Goal: Task Accomplishment & Management: Use online tool/utility

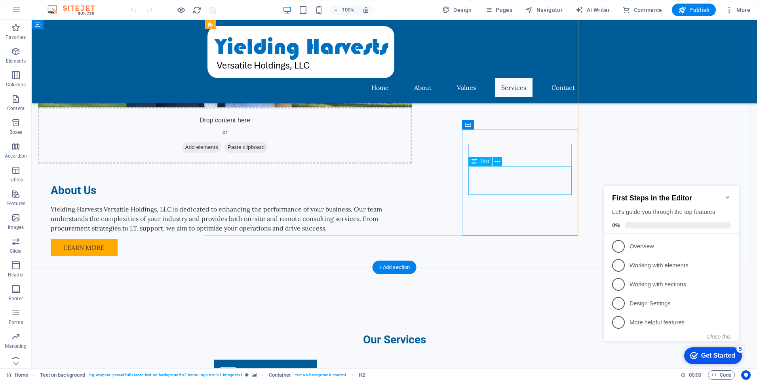
scroll to position [662, 0]
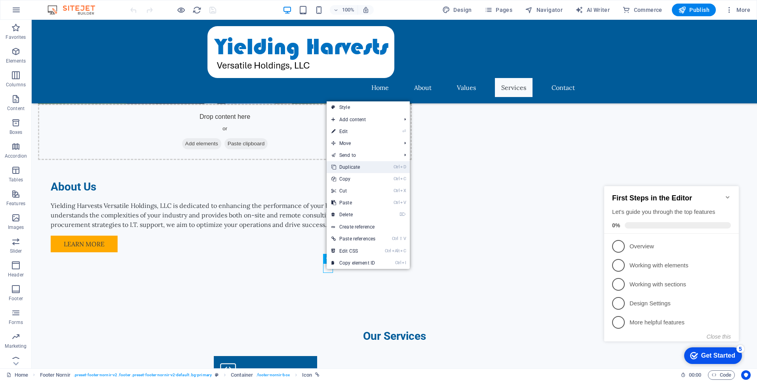
click at [349, 169] on link "Ctrl D Duplicate" at bounding box center [353, 167] width 53 height 12
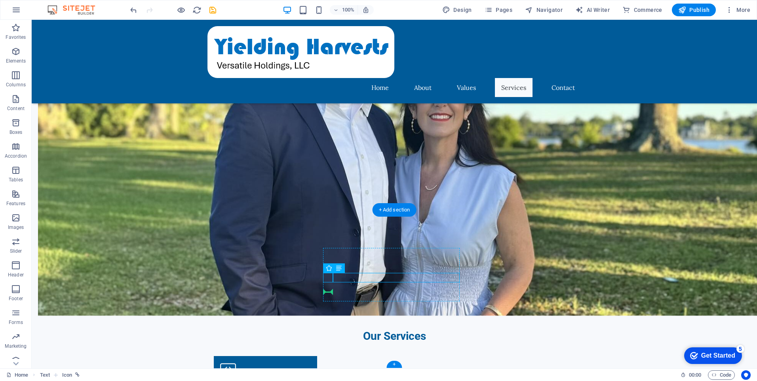
drag, startPoint x: 326, startPoint y: 275, endPoint x: 326, endPoint y: 291, distance: 15.4
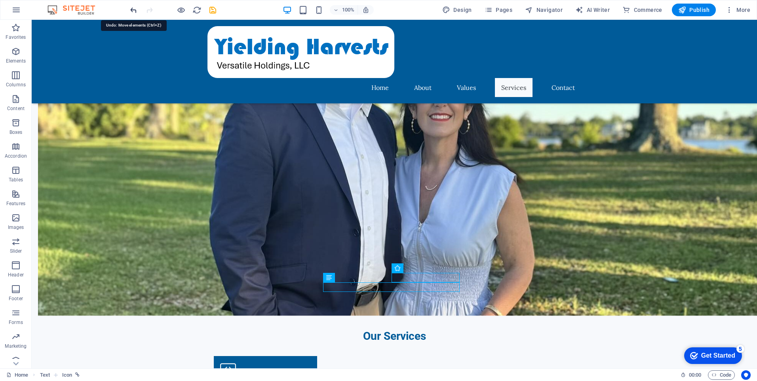
click at [0, 0] on icon "undo" at bounding box center [0, 0] width 0 height 0
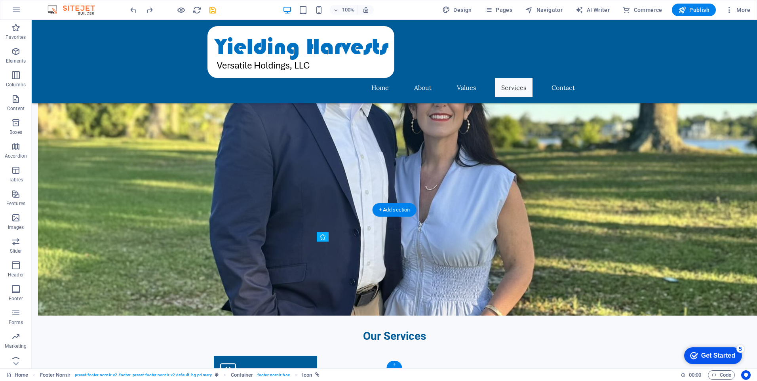
drag, startPoint x: 327, startPoint y: 288, endPoint x: 326, endPoint y: 279, distance: 9.2
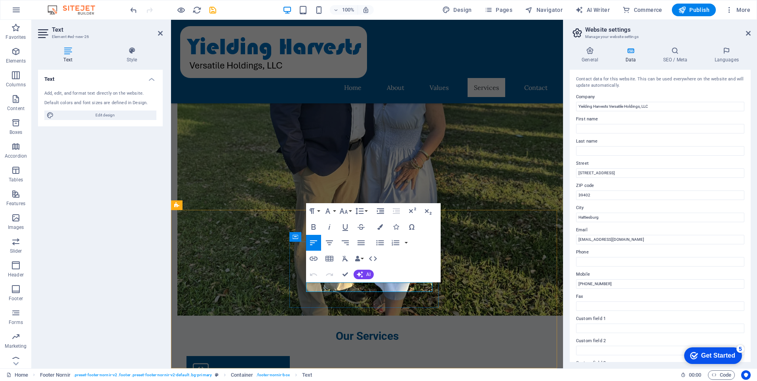
drag, startPoint x: 356, startPoint y: 286, endPoint x: 302, endPoint y: 287, distance: 53.9
drag, startPoint x: 357, startPoint y: 289, endPoint x: 391, endPoint y: 290, distance: 34.1
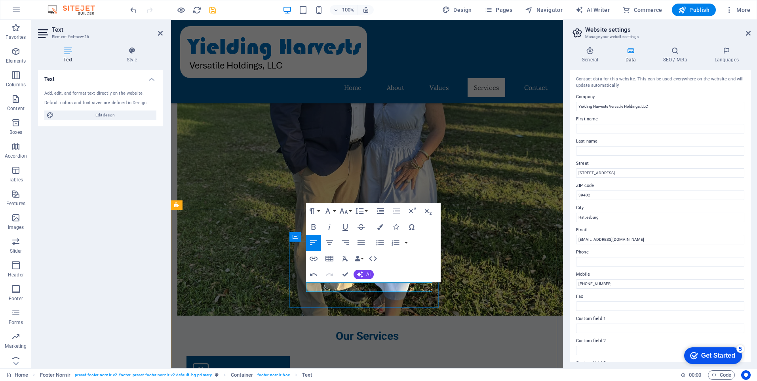
drag, startPoint x: 387, startPoint y: 290, endPoint x: 395, endPoint y: 287, distance: 8.5
drag, startPoint x: 416, startPoint y: 286, endPoint x: 400, endPoint y: 288, distance: 16.0
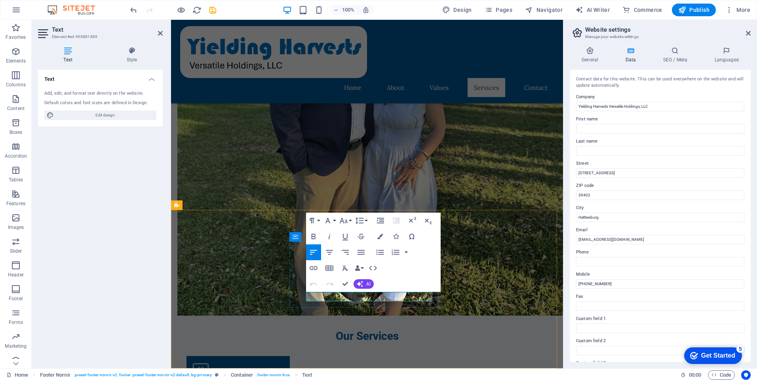
drag, startPoint x: 323, startPoint y: 295, endPoint x: 339, endPoint y: 297, distance: 16.7
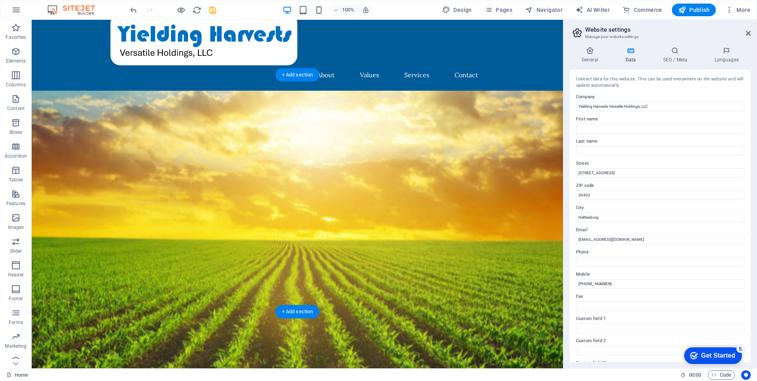
scroll to position [0, 0]
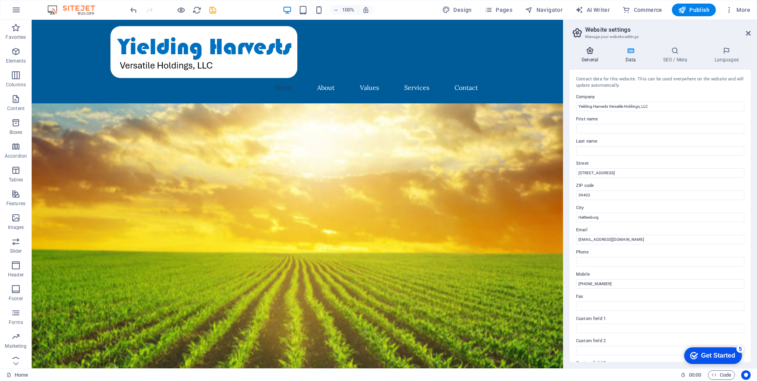
click at [588, 52] on icon at bounding box center [590, 51] width 40 height 8
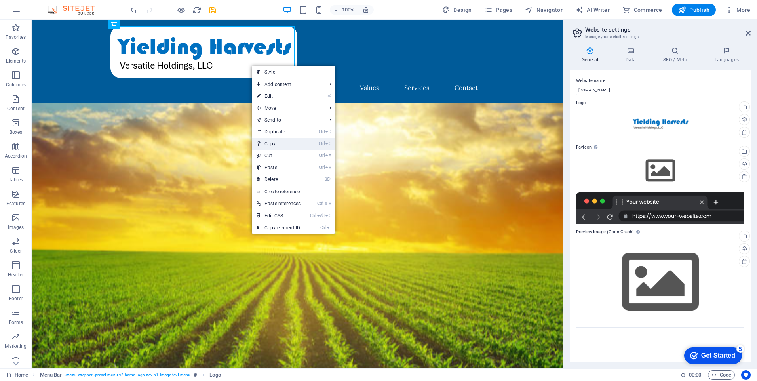
click at [273, 144] on link "Ctrl C Copy" at bounding box center [278, 144] width 53 height 12
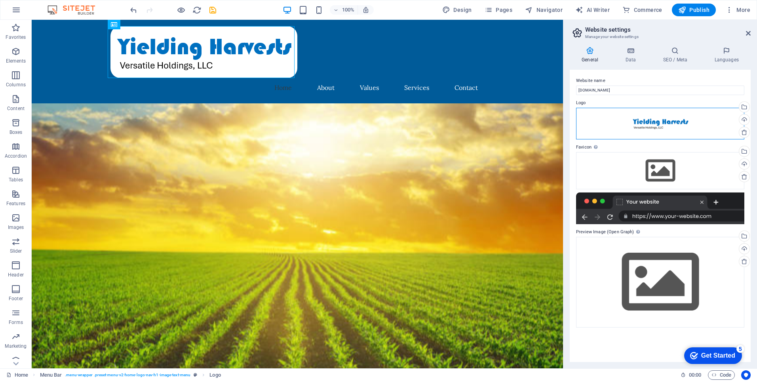
click at [627, 122] on div "Drag files here, click to choose files or select files from Files or our free s…" at bounding box center [660, 124] width 168 height 32
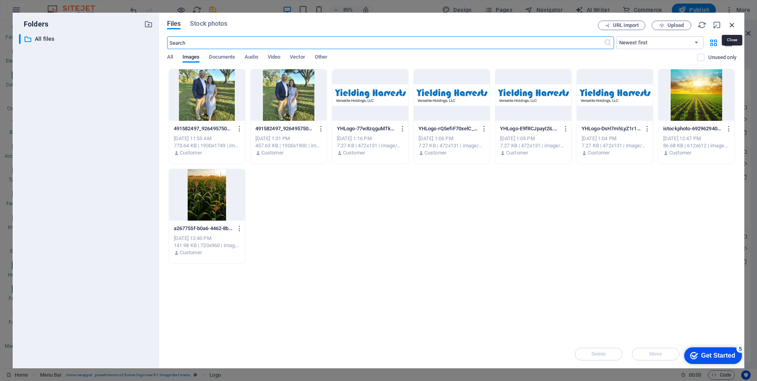
click at [731, 24] on icon "button" at bounding box center [732, 25] width 9 height 9
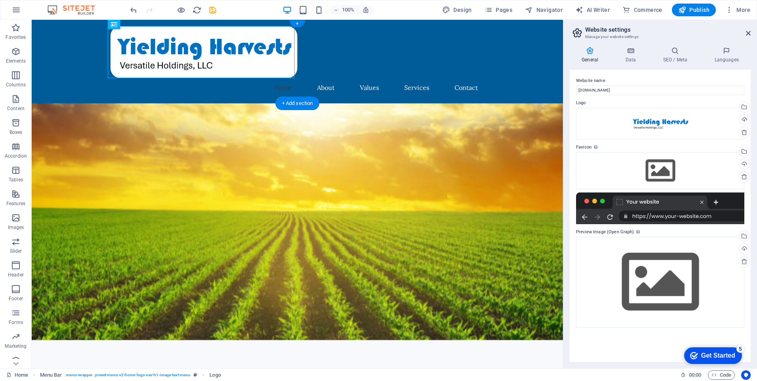
drag, startPoint x: 158, startPoint y: 60, endPoint x: 251, endPoint y: 63, distance: 92.7
click at [251, 63] on div at bounding box center [297, 52] width 374 height 52
drag, startPoint x: 641, startPoint y: 125, endPoint x: 599, endPoint y: 118, distance: 43.0
click at [599, 118] on div "Drag files here, click to choose files or select files from Files or our free s…" at bounding box center [660, 124] width 168 height 32
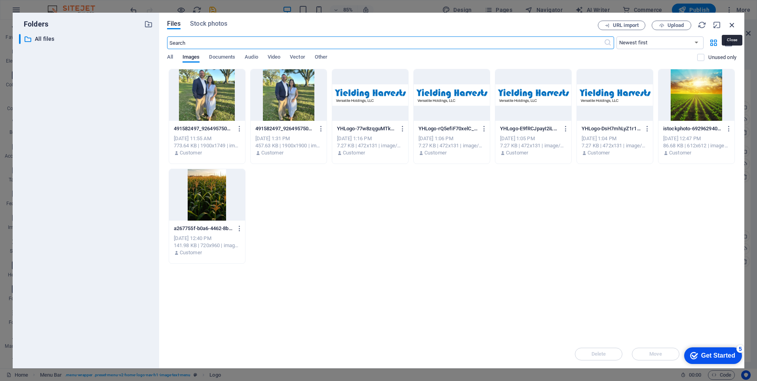
click at [730, 26] on icon "button" at bounding box center [732, 25] width 9 height 9
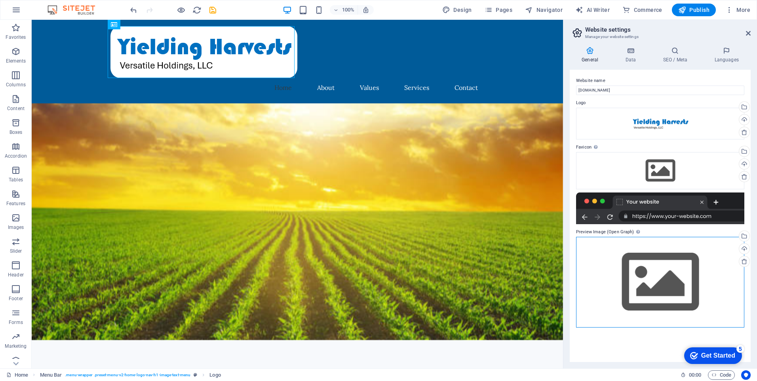
drag, startPoint x: 595, startPoint y: 249, endPoint x: 591, endPoint y: 285, distance: 35.8
click at [591, 285] on div "Drag files here, click to choose files or select files from Files or our free s…" at bounding box center [660, 282] width 168 height 91
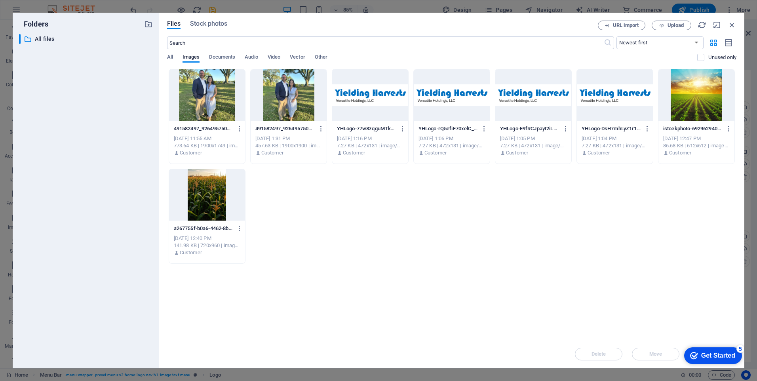
click at [620, 109] on div at bounding box center [615, 94] width 76 height 51
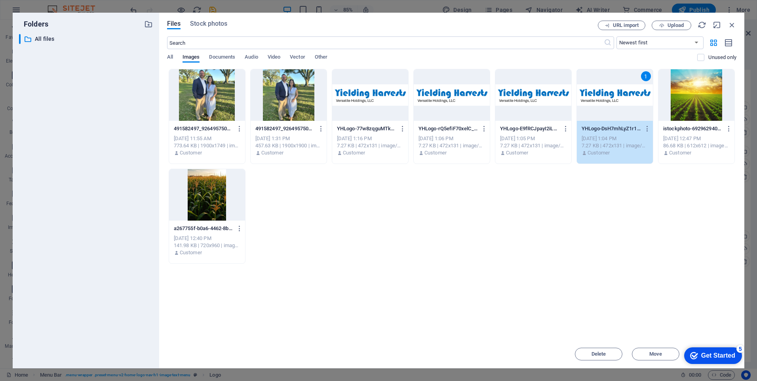
click at [598, 105] on div "1" at bounding box center [615, 94] width 76 height 51
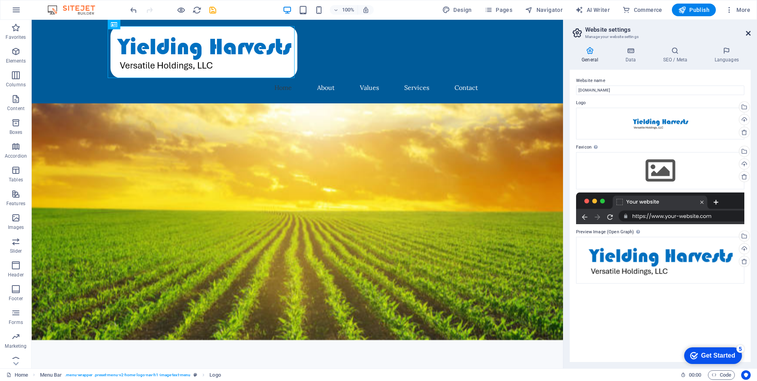
click at [750, 32] on icon at bounding box center [748, 33] width 5 height 6
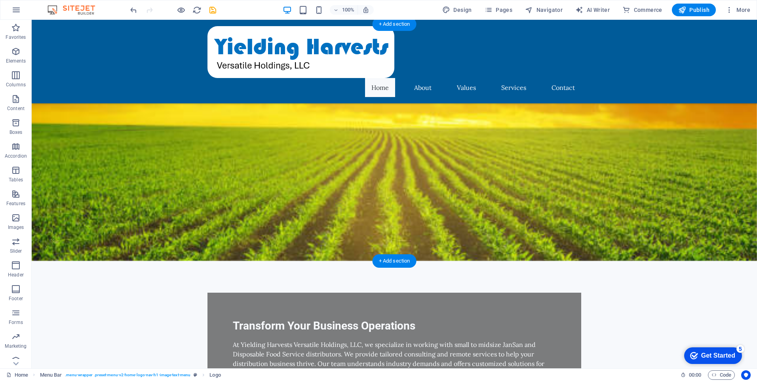
scroll to position [198, 0]
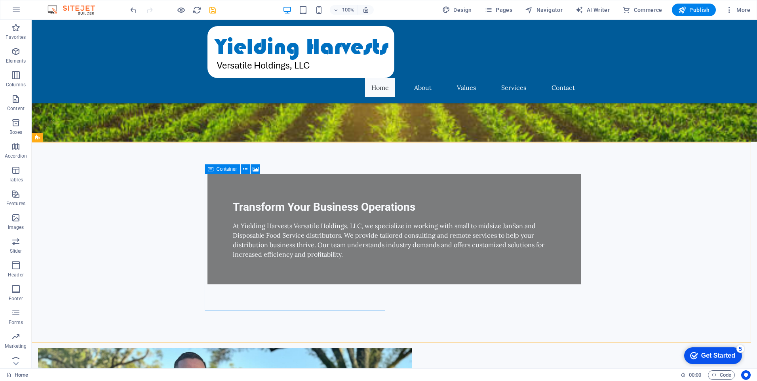
click at [213, 170] on div "Container" at bounding box center [223, 169] width 36 height 10
click at [217, 168] on span "Container" at bounding box center [227, 169] width 21 height 5
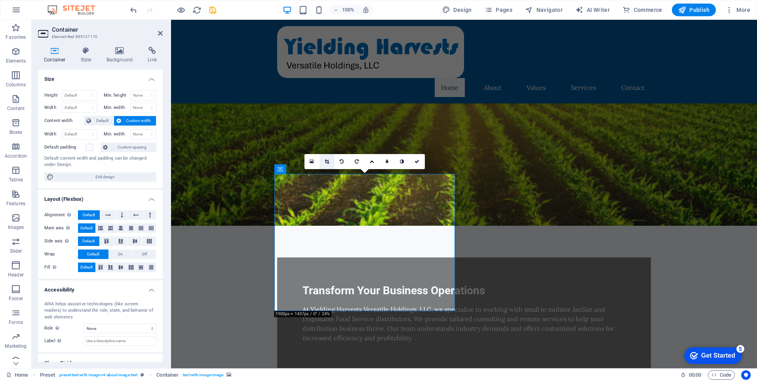
click at [327, 162] on icon at bounding box center [327, 161] width 4 height 5
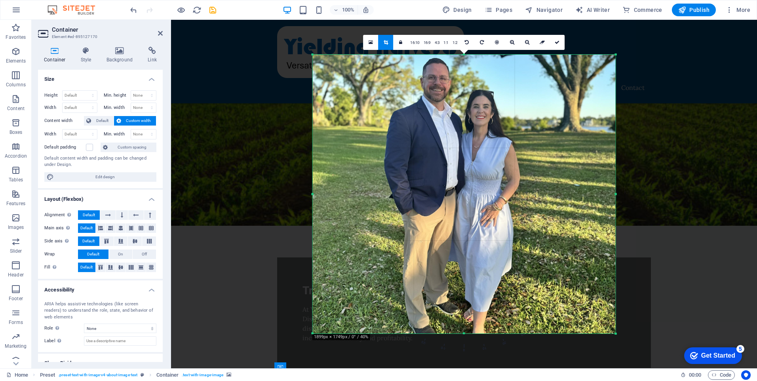
click at [232, 170] on div at bounding box center [464, 196] width 586 height 352
click at [698, 9] on span "Publish" at bounding box center [693, 10] width 31 height 8
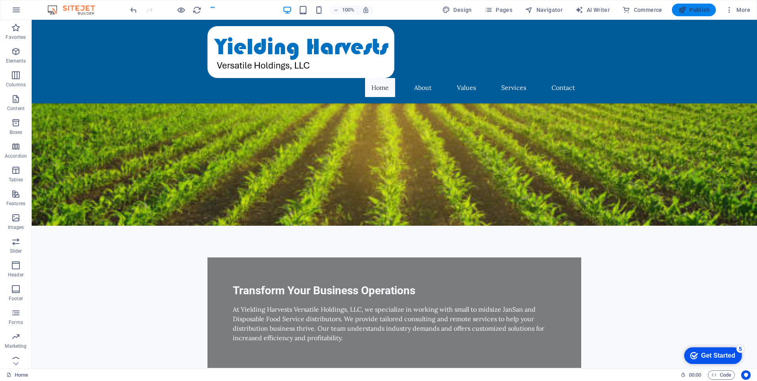
click at [688, 11] on span "Publish" at bounding box center [693, 10] width 31 height 8
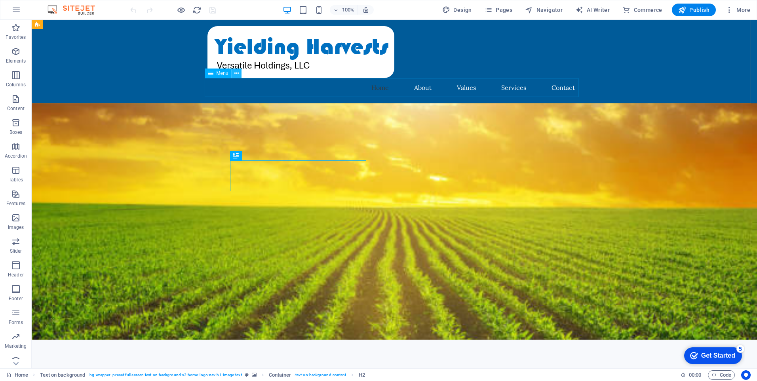
click at [234, 76] on icon at bounding box center [236, 73] width 4 height 8
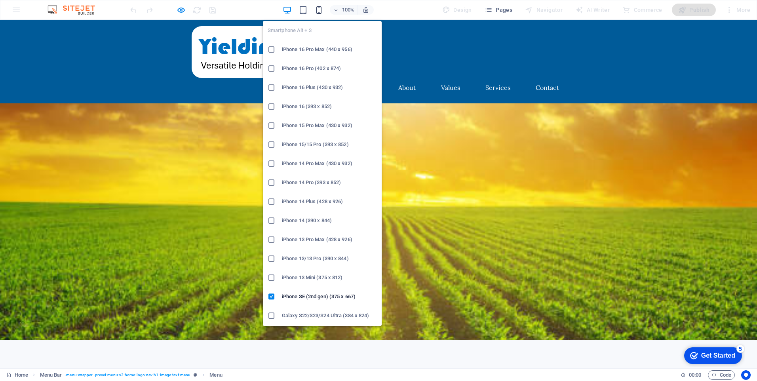
click at [0, 0] on icon "button" at bounding box center [0, 0] width 0 height 0
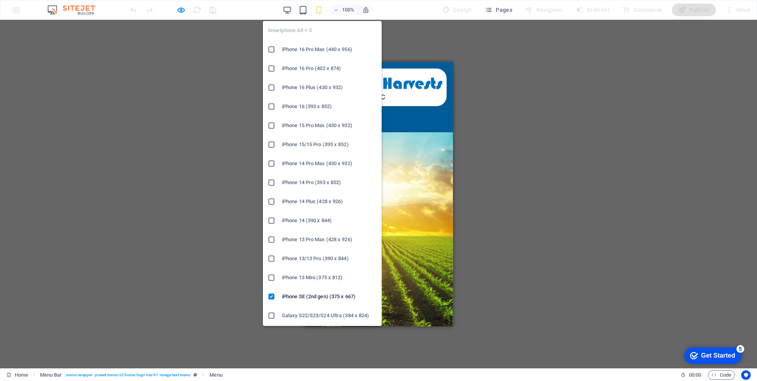
drag, startPoint x: 314, startPoint y: 221, endPoint x: 13, endPoint y: 193, distance: 302.3
click at [314, 221] on h6 "iPhone 14 (390 x 844)" at bounding box center [329, 221] width 95 height 10
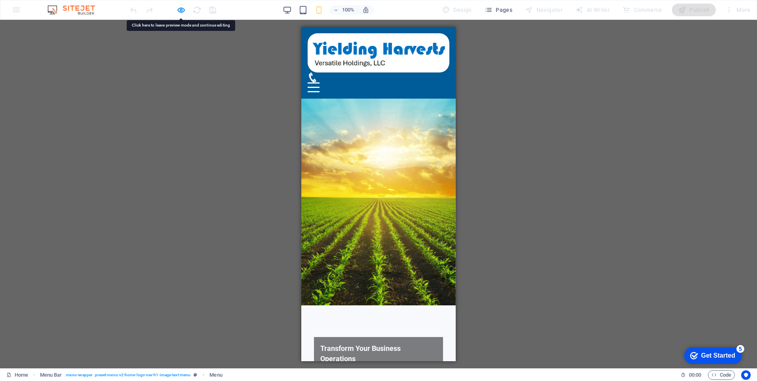
drag, startPoint x: 421, startPoint y: 76, endPoint x: 416, endPoint y: 78, distance: 4.6
click at [318, 78] on icon at bounding box center [313, 77] width 10 height 10
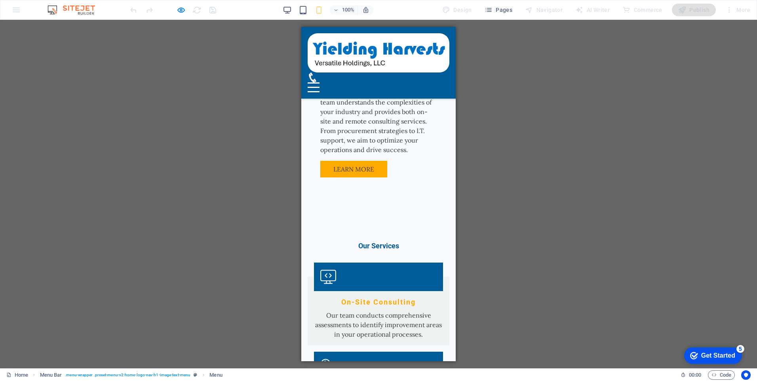
scroll to position [521, 0]
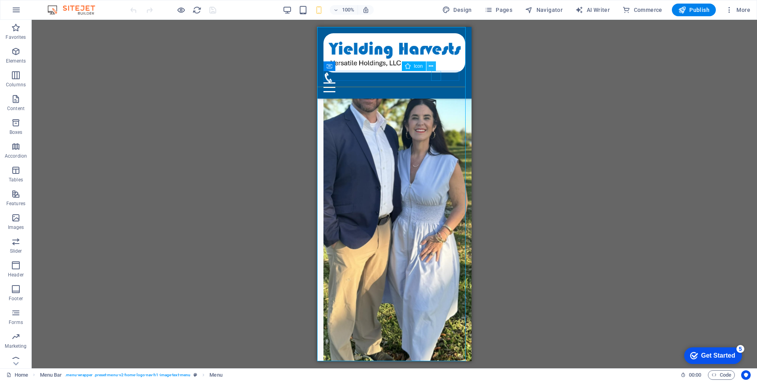
click at [432, 67] on icon at bounding box center [431, 66] width 4 height 8
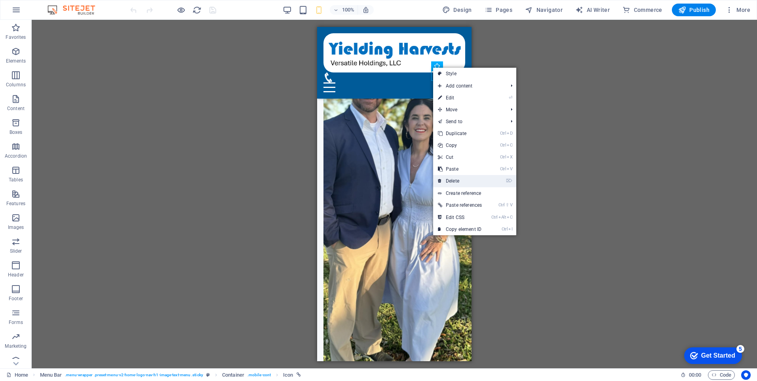
click at [452, 182] on link "⌦ Delete" at bounding box center [459, 181] width 53 height 12
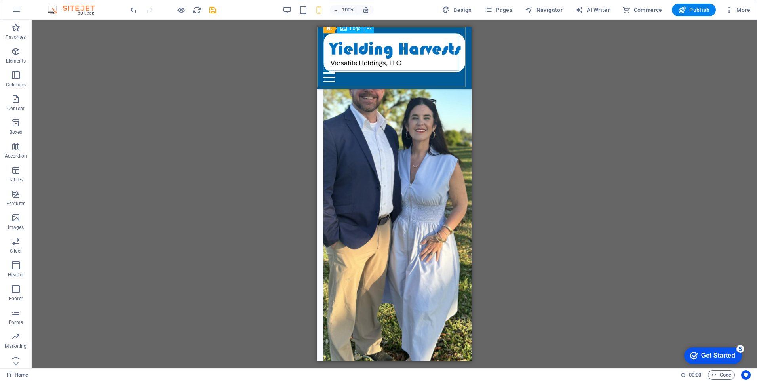
click at [395, 36] on div at bounding box center [395, 52] width 142 height 39
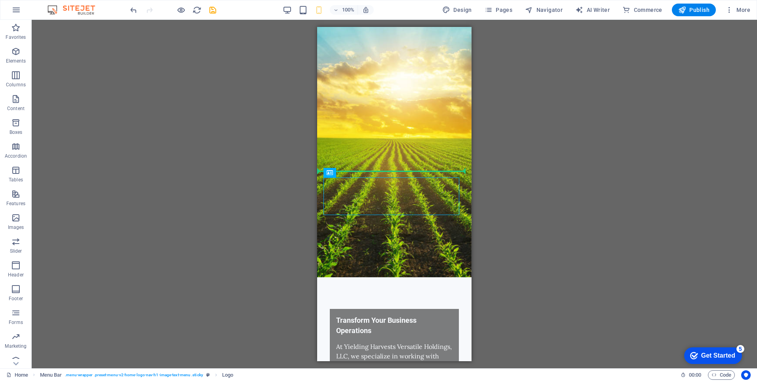
scroll to position [0, 0]
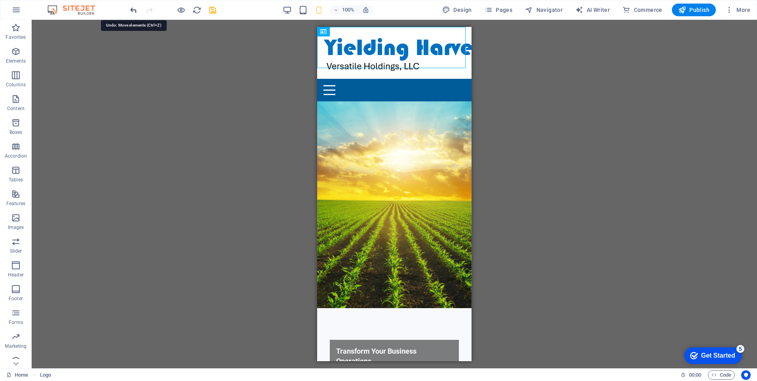
click at [134, 13] on icon "undo" at bounding box center [133, 10] width 9 height 9
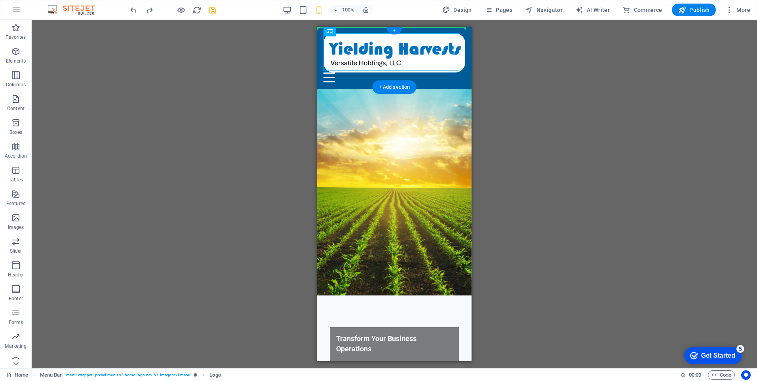
drag, startPoint x: 407, startPoint y: 36, endPoint x: 407, endPoint y: 32, distance: 4.0
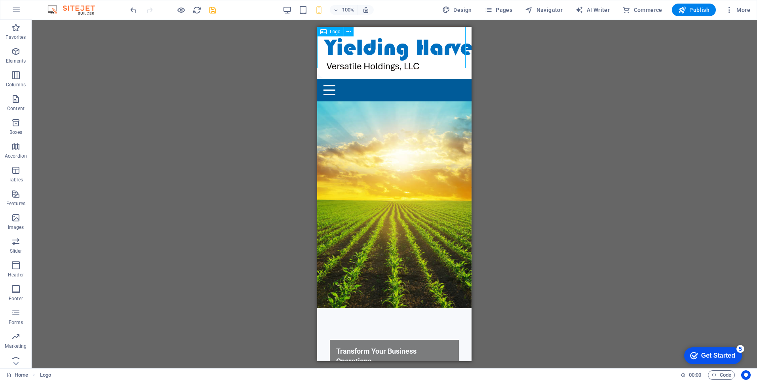
click at [326, 32] on icon at bounding box center [323, 32] width 6 height 10
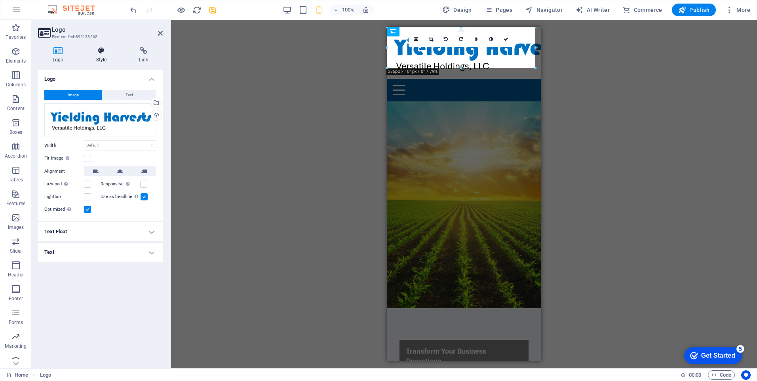
click at [97, 58] on h4 "Style" at bounding box center [103, 55] width 43 height 17
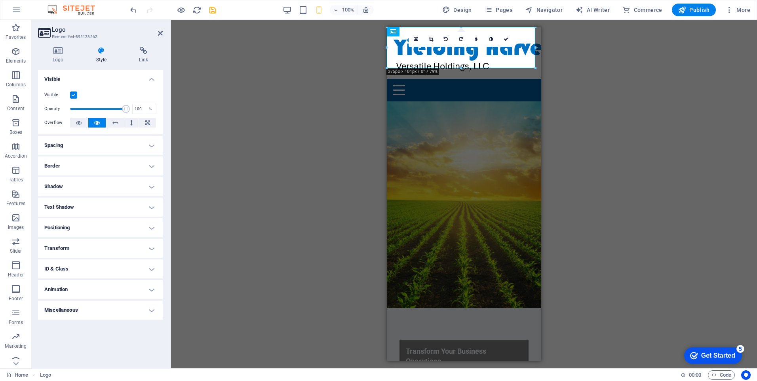
click at [111, 168] on h4 "Border" at bounding box center [100, 165] width 125 height 19
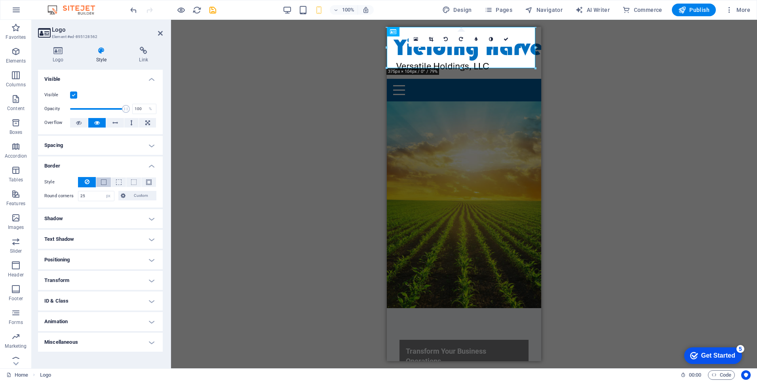
click at [105, 184] on span at bounding box center [104, 182] width 6 height 6
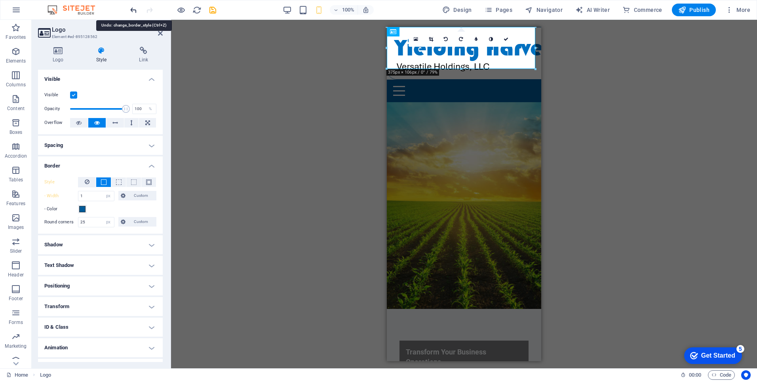
click at [136, 9] on icon "undo" at bounding box center [133, 10] width 9 height 9
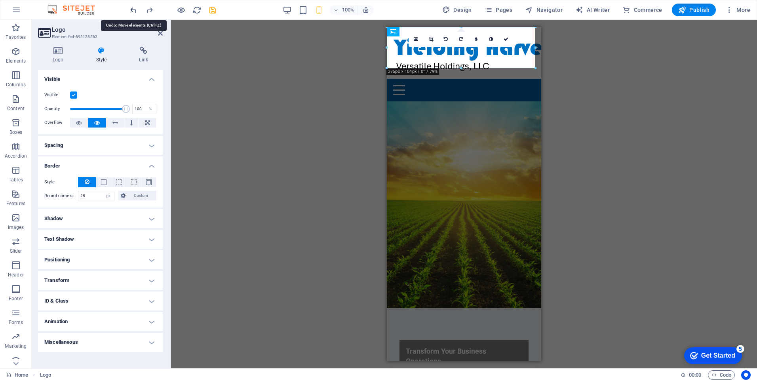
click at [136, 9] on icon "undo" at bounding box center [133, 10] width 9 height 9
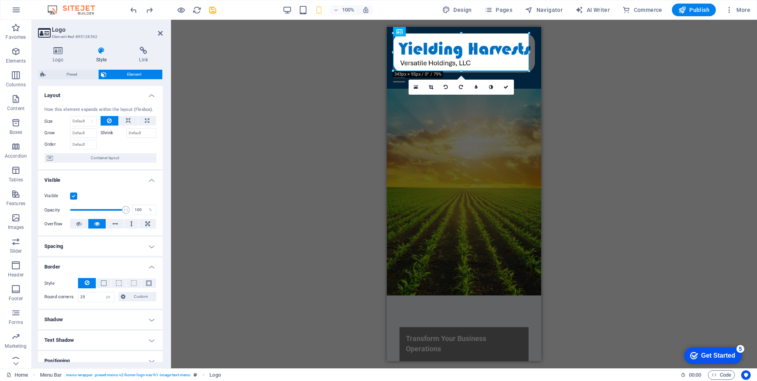
click at [337, 120] on div "H2 Text on background Container Menu Bar Logo Menu Container Container Boxes Ic…" at bounding box center [464, 194] width 586 height 348
click at [523, 77] on div at bounding box center [464, 77] width 142 height 10
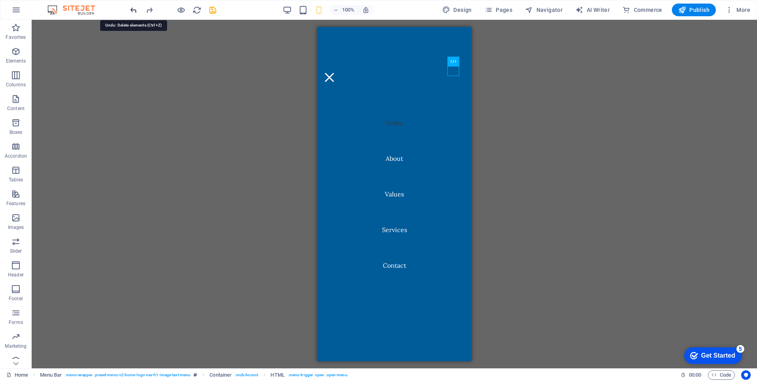
click at [132, 11] on icon "undo" at bounding box center [133, 10] width 9 height 9
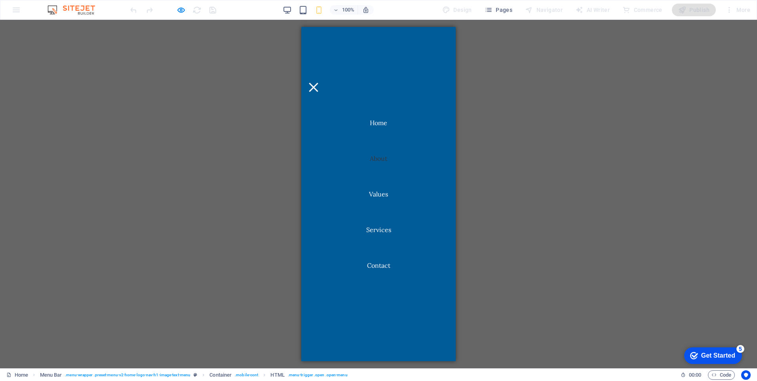
click at [320, 82] on div at bounding box center [314, 87] width 12 height 10
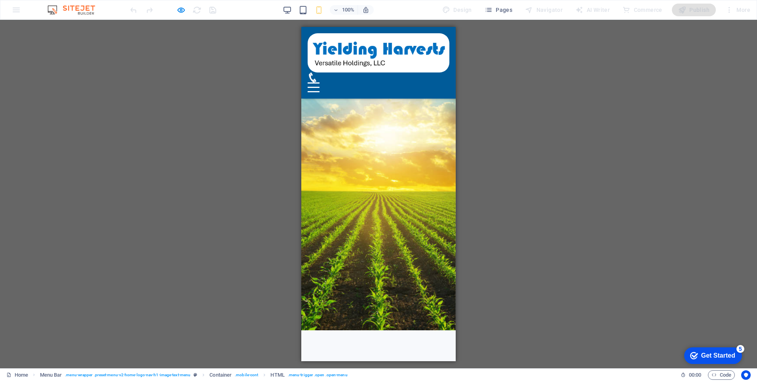
scroll to position [0, 0]
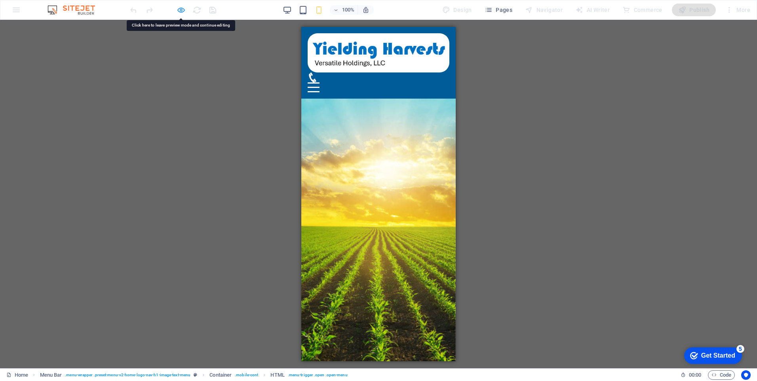
drag, startPoint x: 119, startPoint y: 50, endPoint x: 179, endPoint y: 10, distance: 71.4
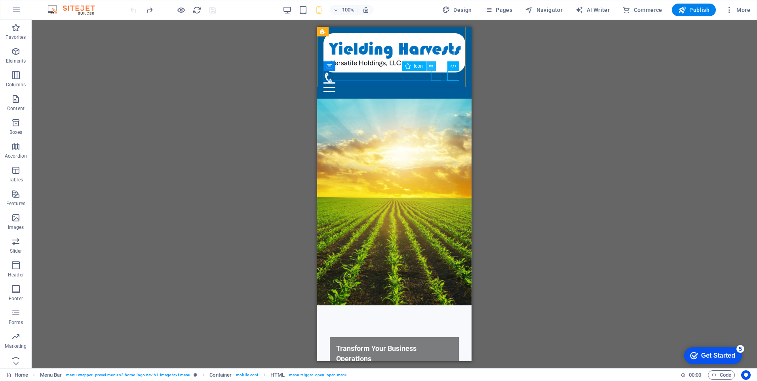
click at [433, 67] on icon at bounding box center [431, 66] width 4 height 8
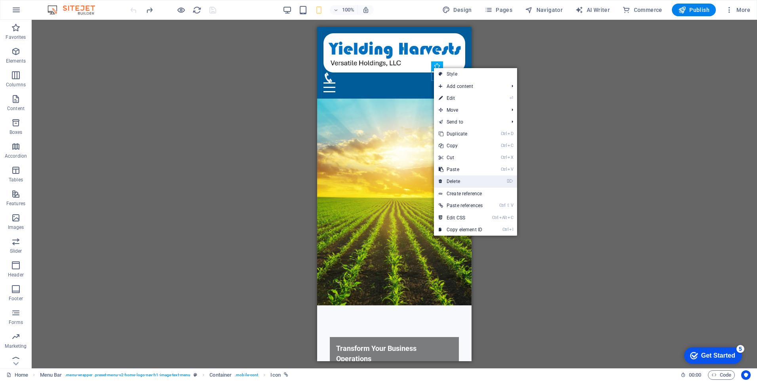
click at [463, 180] on link "⌦ Delete" at bounding box center [460, 181] width 53 height 12
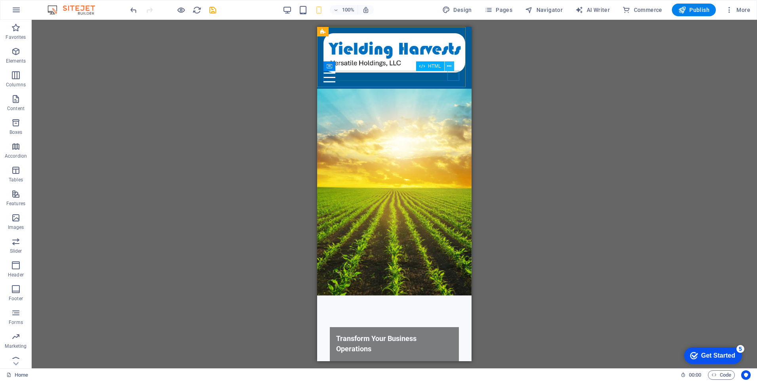
click at [449, 67] on icon at bounding box center [449, 66] width 4 height 8
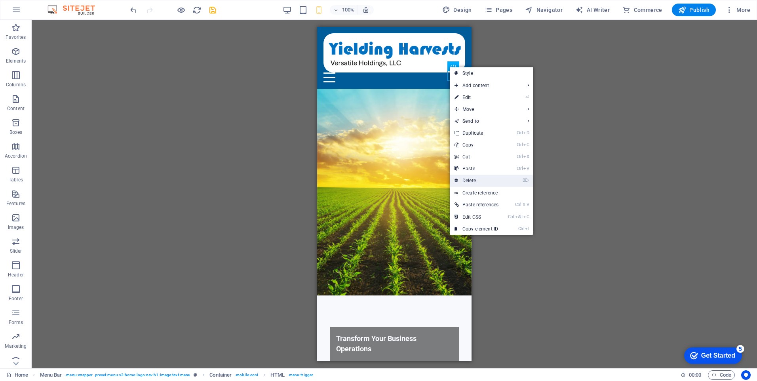
click at [477, 178] on link "⌦ Delete" at bounding box center [476, 181] width 53 height 12
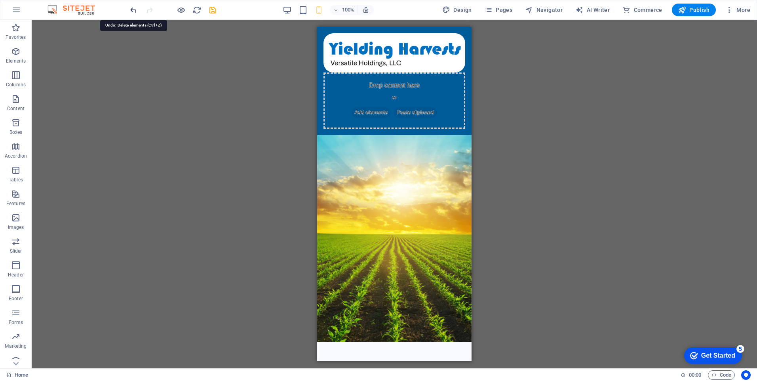
click at [133, 11] on icon "undo" at bounding box center [133, 10] width 9 height 9
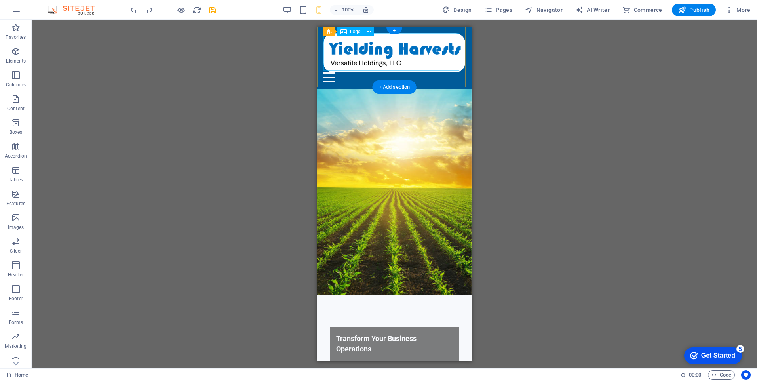
click at [349, 44] on div at bounding box center [395, 52] width 142 height 39
click at [351, 34] on span "Logo" at bounding box center [355, 31] width 11 height 5
click at [345, 31] on icon at bounding box center [344, 32] width 6 height 10
click at [347, 48] on div at bounding box center [395, 52] width 142 height 39
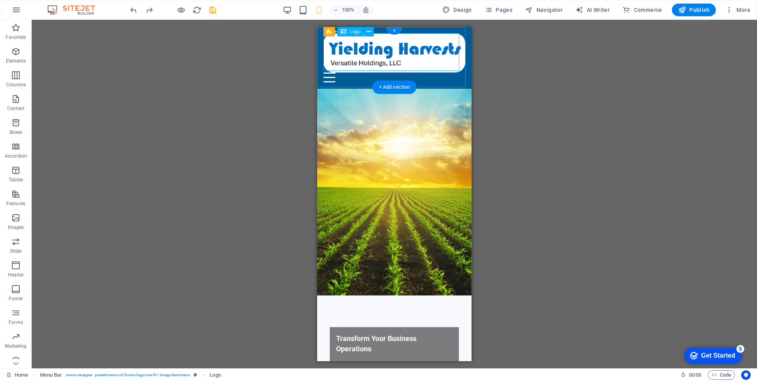
select select "px"
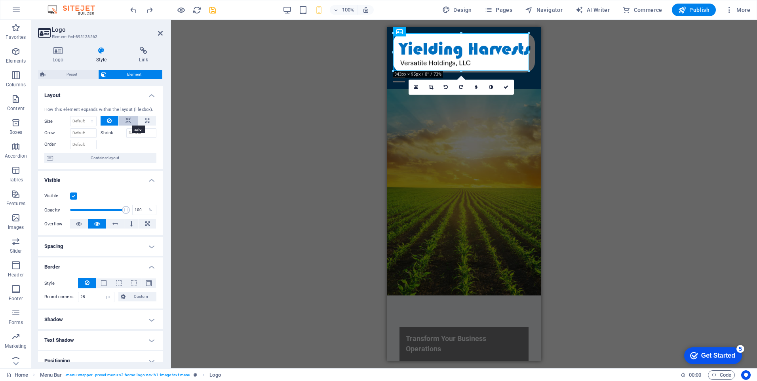
click at [126, 122] on icon at bounding box center [129, 121] width 6 height 10
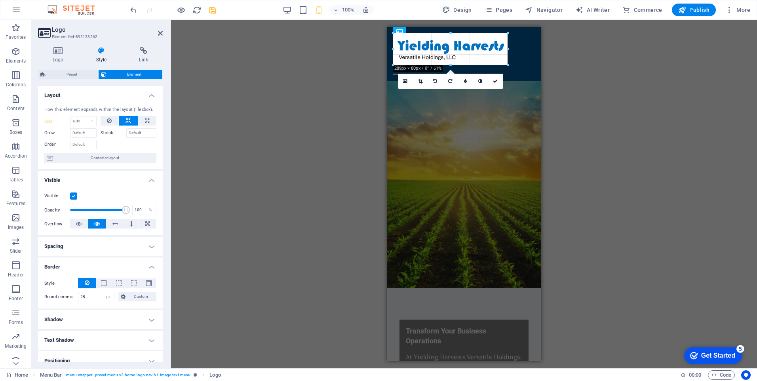
drag, startPoint x: 394, startPoint y: 69, endPoint x: 416, endPoint y: 57, distance: 25.2
click at [326, 86] on div "H2 Text on background Container Menu Bar Logo Menu Container Container Boxes Ic…" at bounding box center [464, 194] width 586 height 348
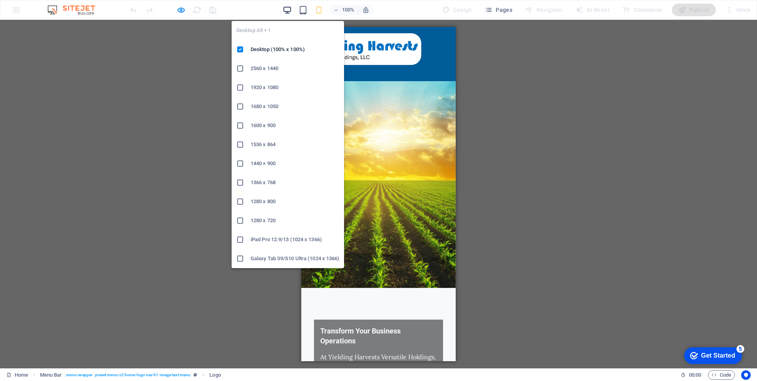
click at [0, 0] on icon "button" at bounding box center [0, 0] width 0 height 0
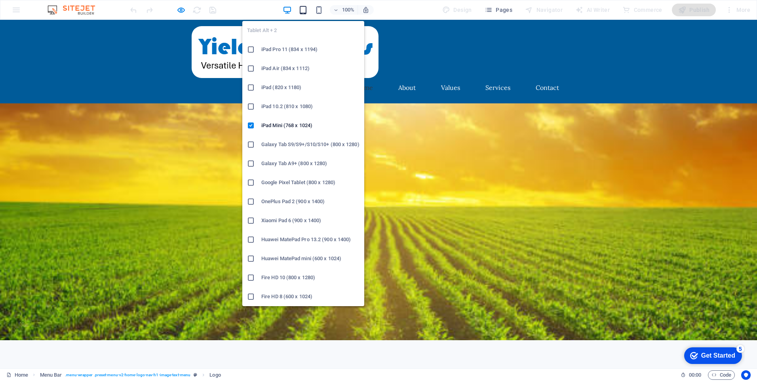
click at [305, 11] on icon "button" at bounding box center [303, 10] width 9 height 9
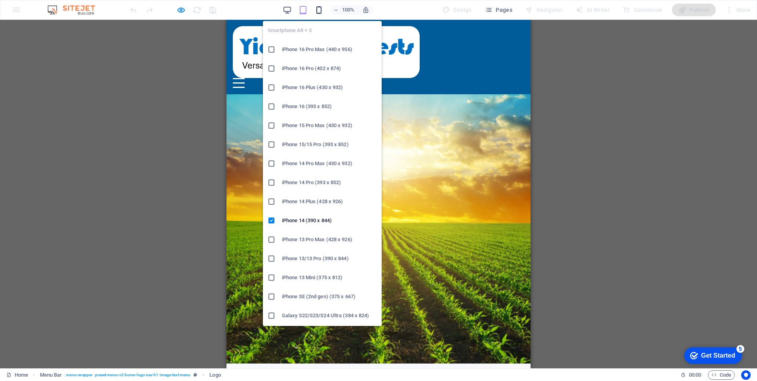
click at [0, 0] on icon "button" at bounding box center [0, 0] width 0 height 0
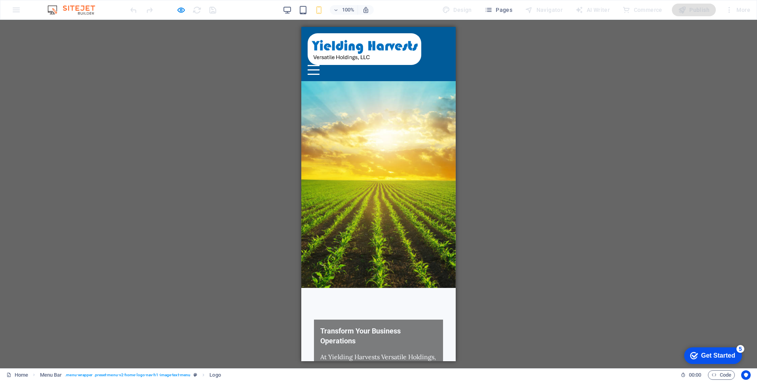
drag, startPoint x: 451, startPoint y: 101, endPoint x: 778, endPoint y: 115, distance: 326.6
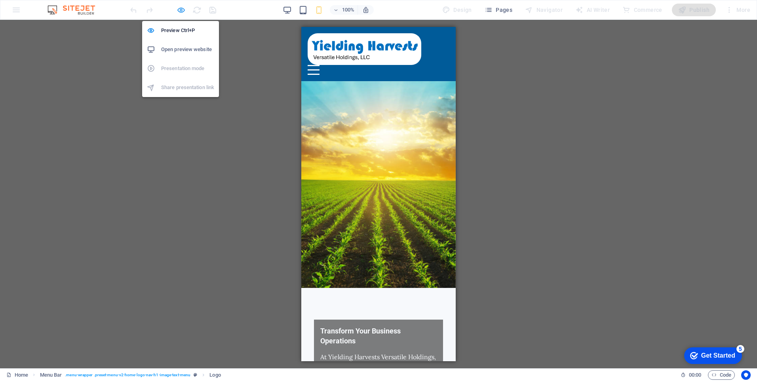
select select "px"
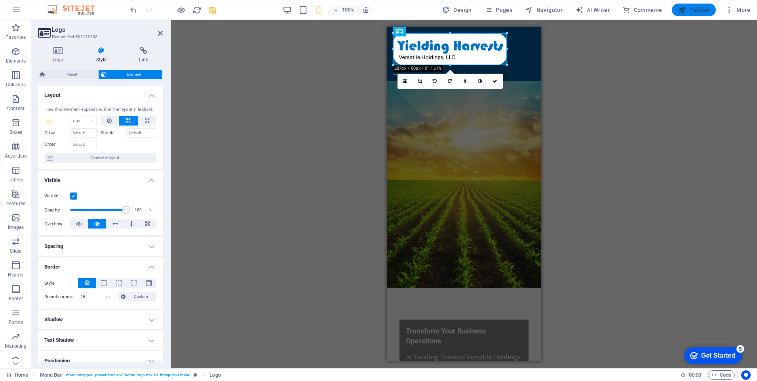
click at [705, 10] on span "Publish" at bounding box center [693, 10] width 31 height 8
select select "px"
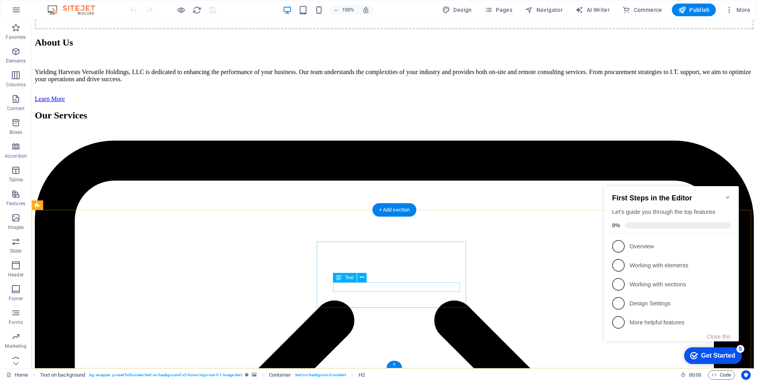
scroll to position [662, 0]
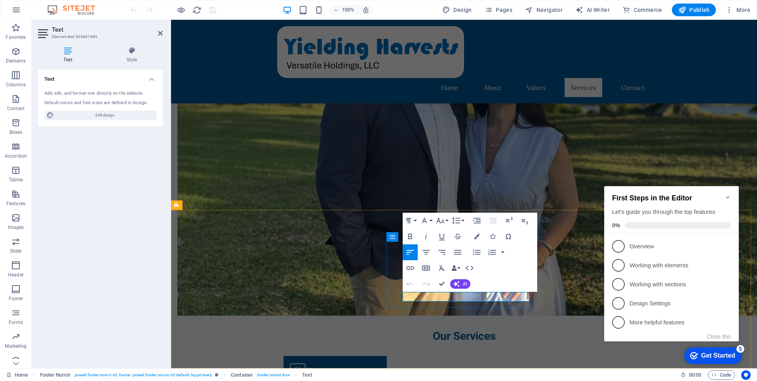
drag, startPoint x: 420, startPoint y: 295, endPoint x: 437, endPoint y: 296, distance: 17.4
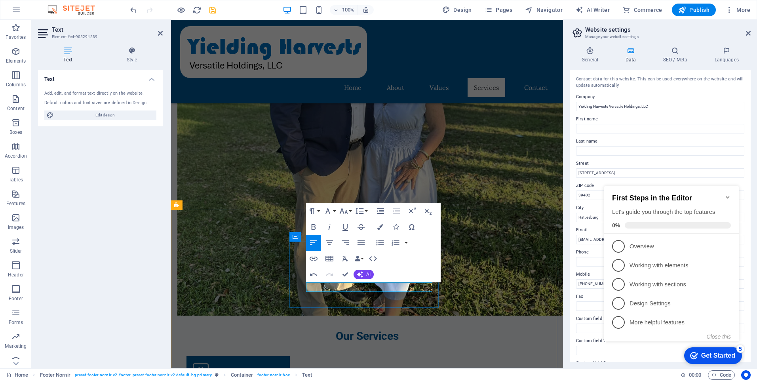
drag, startPoint x: 379, startPoint y: 286, endPoint x: 343, endPoint y: 289, distance: 35.4
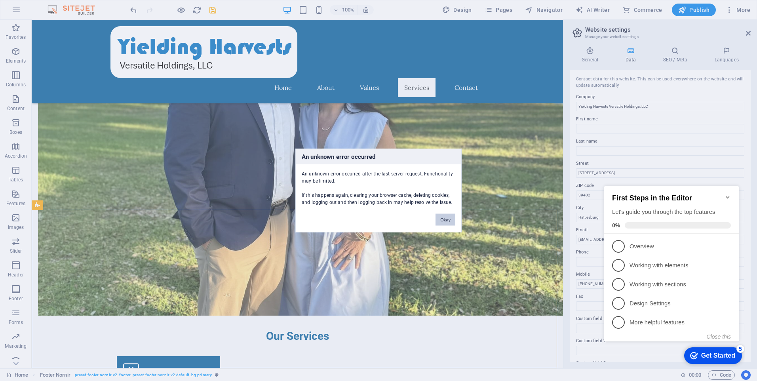
click at [450, 219] on button "Okay" at bounding box center [446, 220] width 20 height 12
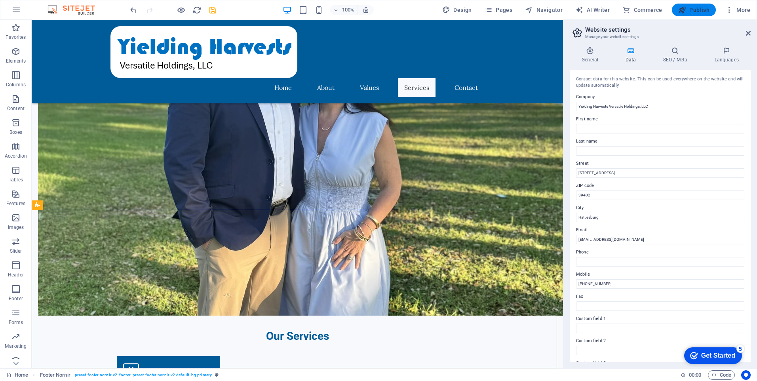
click at [695, 11] on span "Publish" at bounding box center [693, 10] width 31 height 8
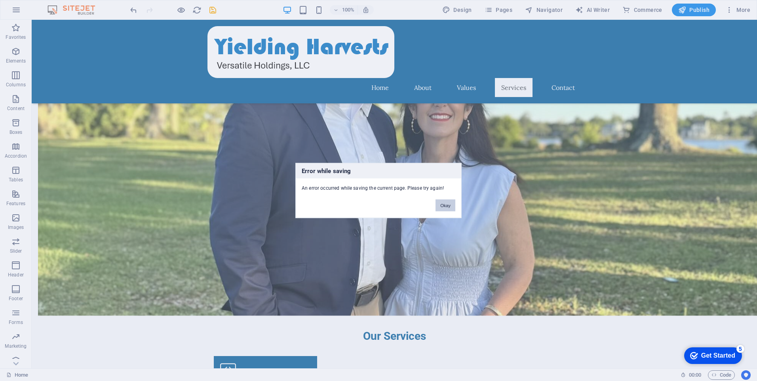
click at [446, 207] on button "Okay" at bounding box center [446, 206] width 20 height 12
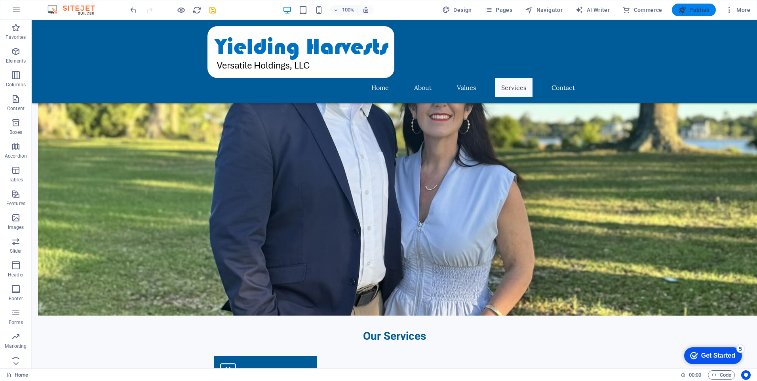
click at [689, 13] on span "Publish" at bounding box center [693, 10] width 31 height 8
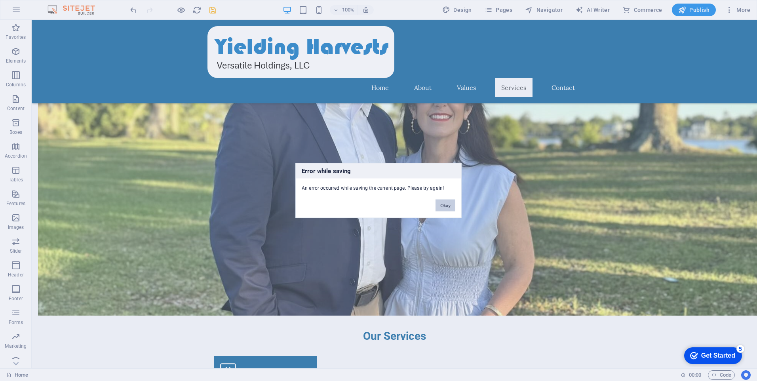
click at [447, 206] on button "Okay" at bounding box center [446, 206] width 20 height 12
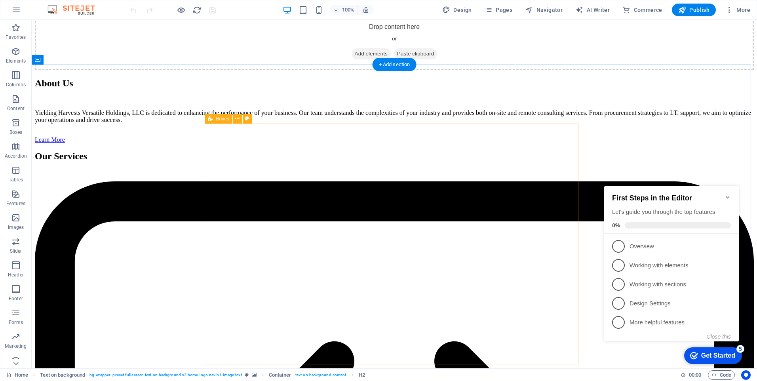
scroll to position [662, 0]
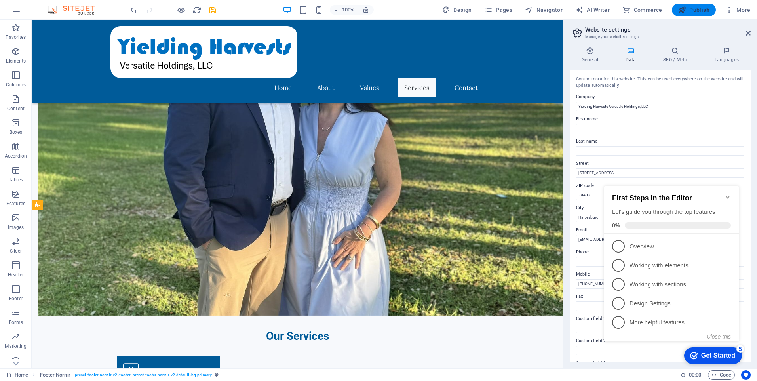
click at [697, 8] on span "Publish" at bounding box center [693, 10] width 31 height 8
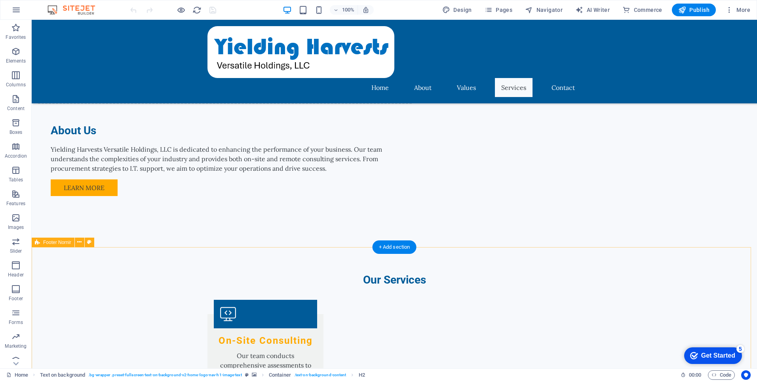
scroll to position [662, 0]
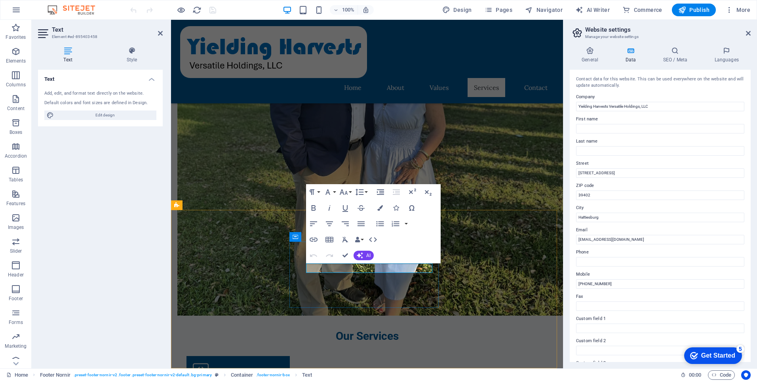
click at [62, 59] on h4 "Text" at bounding box center [69, 55] width 63 height 17
click at [69, 55] on h4 "Text" at bounding box center [69, 55] width 63 height 17
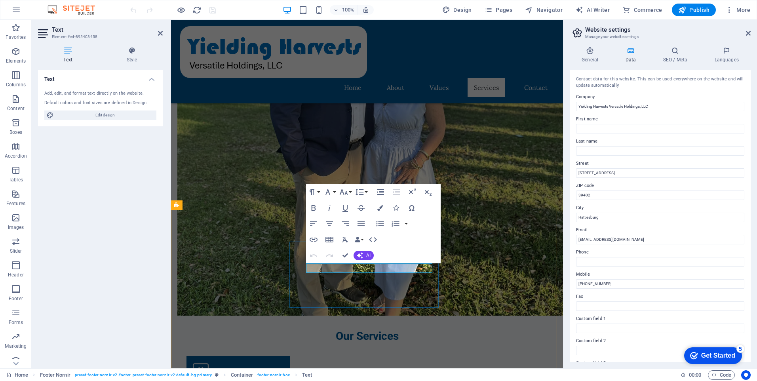
click at [601, 173] on input "[STREET_ADDRESS]" at bounding box center [660, 173] width 168 height 10
type input "[STREET_ADDRESS]"
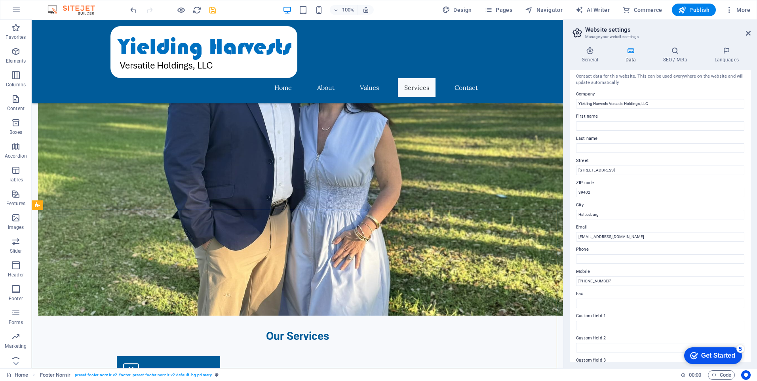
scroll to position [0, 0]
click at [248, 286] on span "Text" at bounding box center [252, 287] width 9 height 5
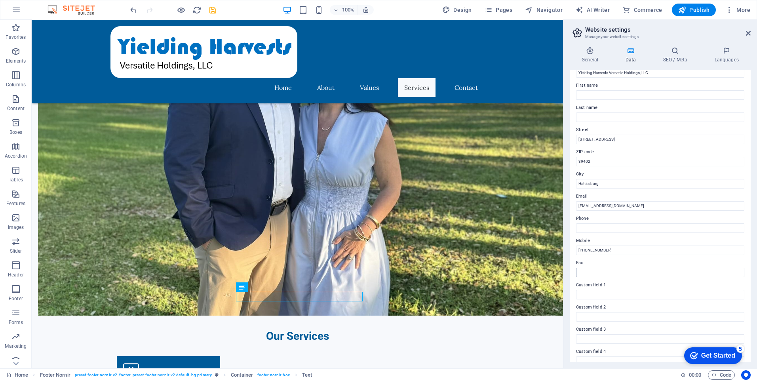
scroll to position [88, 0]
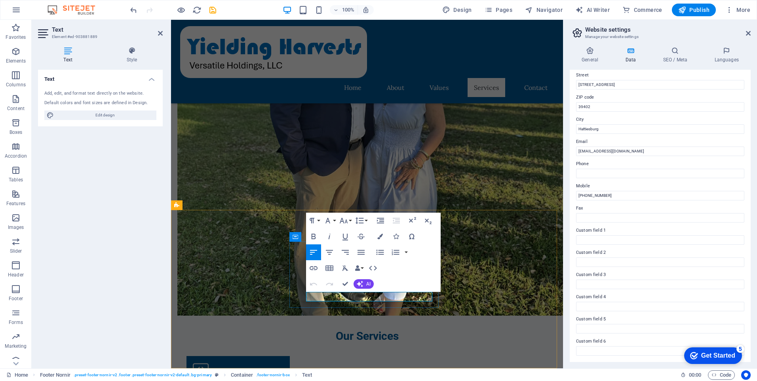
drag, startPoint x: 323, startPoint y: 296, endPoint x: 341, endPoint y: 296, distance: 18.2
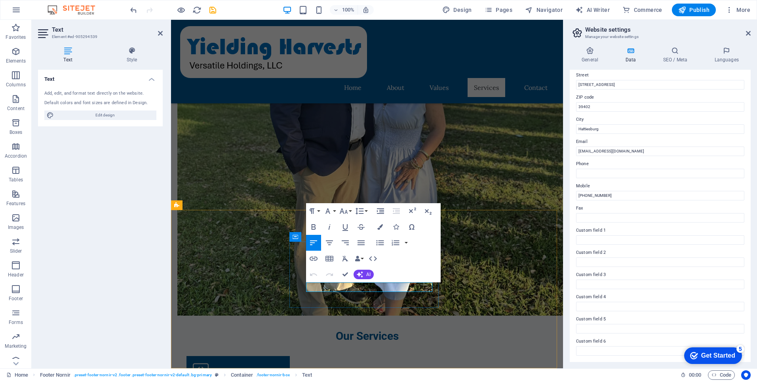
drag, startPoint x: 345, startPoint y: 289, endPoint x: 339, endPoint y: 288, distance: 6.8
drag, startPoint x: 346, startPoint y: 287, endPoint x: 299, endPoint y: 286, distance: 47.1
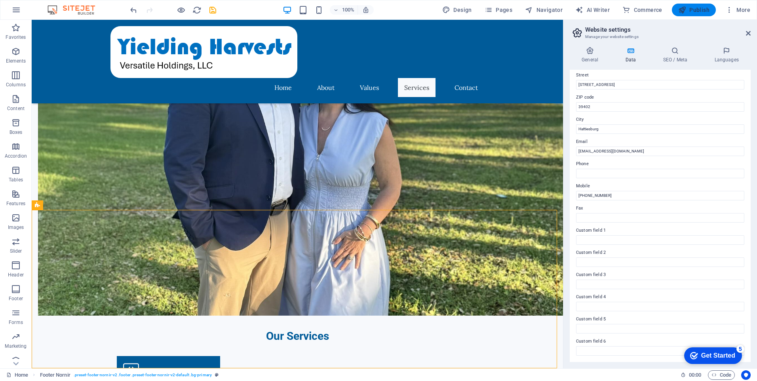
click at [687, 8] on span "Publish" at bounding box center [693, 10] width 31 height 8
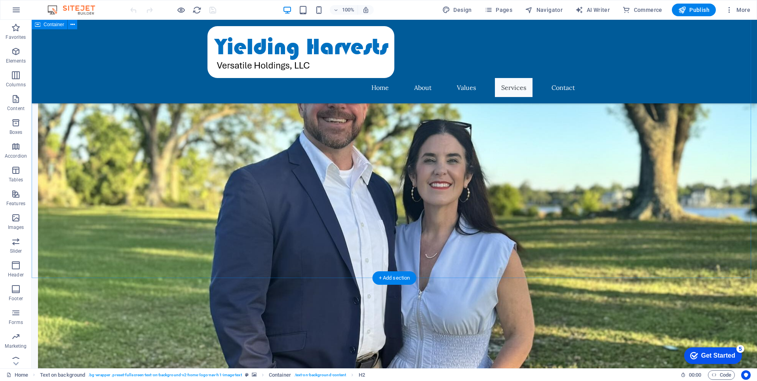
scroll to position [662, 0]
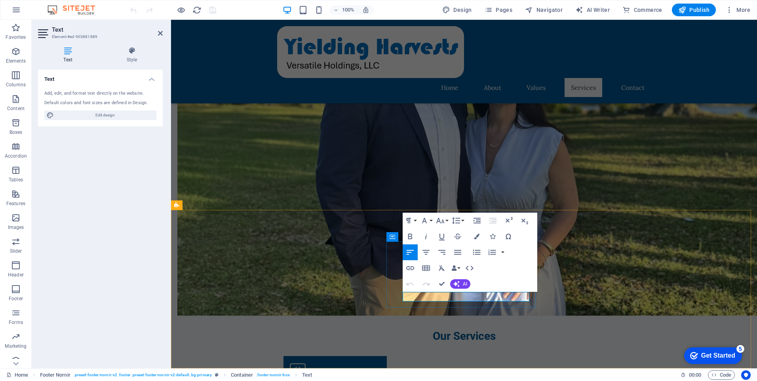
drag, startPoint x: 421, startPoint y: 298, endPoint x: 435, endPoint y: 295, distance: 15.0
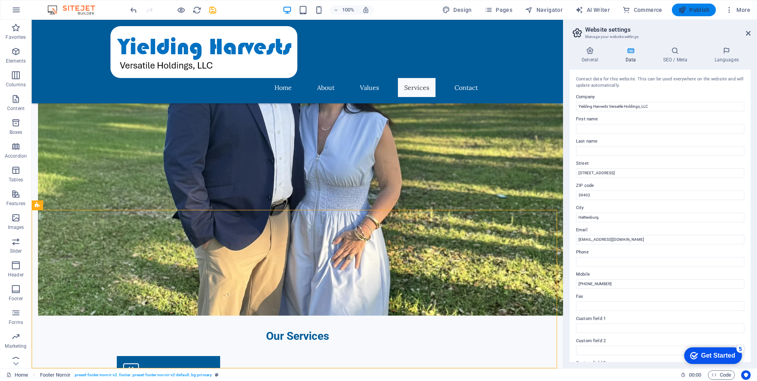
click at [697, 8] on span "Publish" at bounding box center [693, 10] width 31 height 8
